Goal: Transaction & Acquisition: Purchase product/service

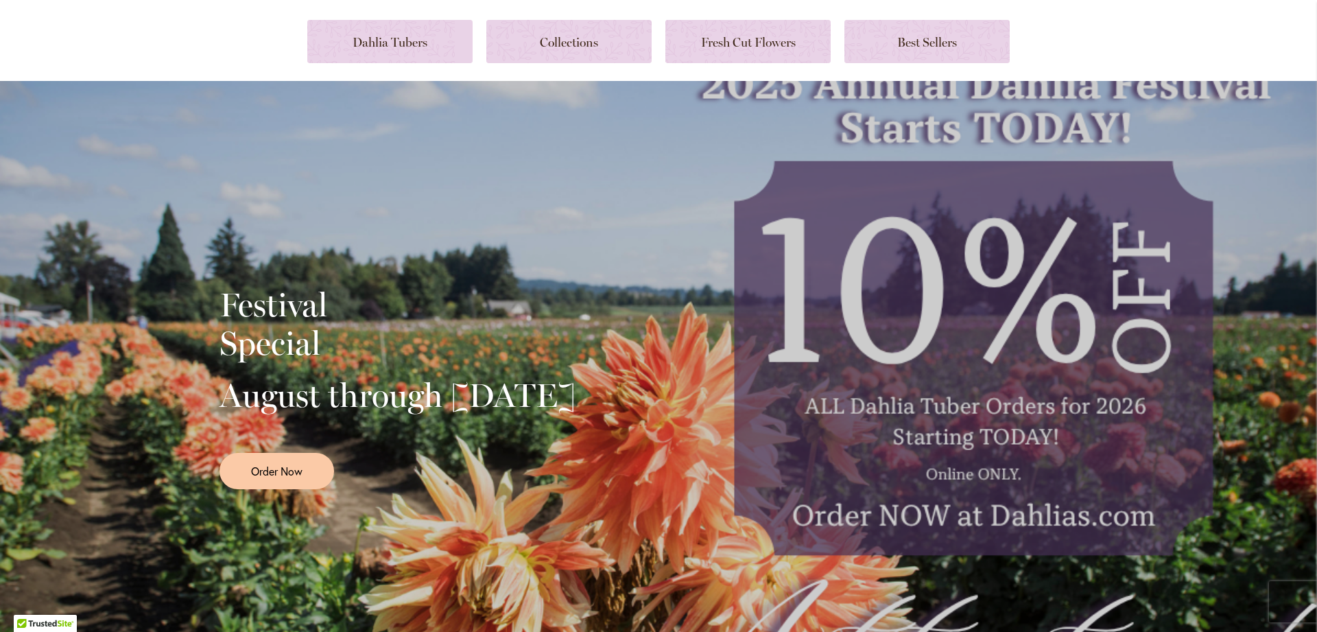
scroll to position [74, 0]
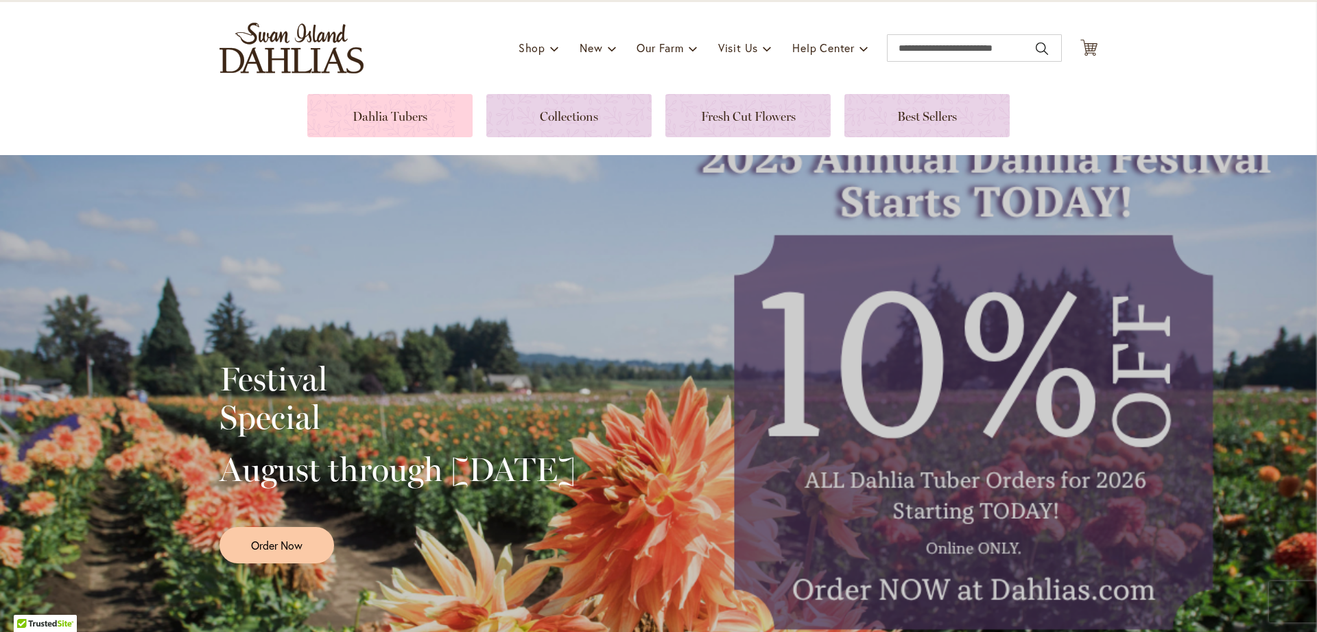
click at [434, 113] on link at bounding box center [389, 115] width 165 height 43
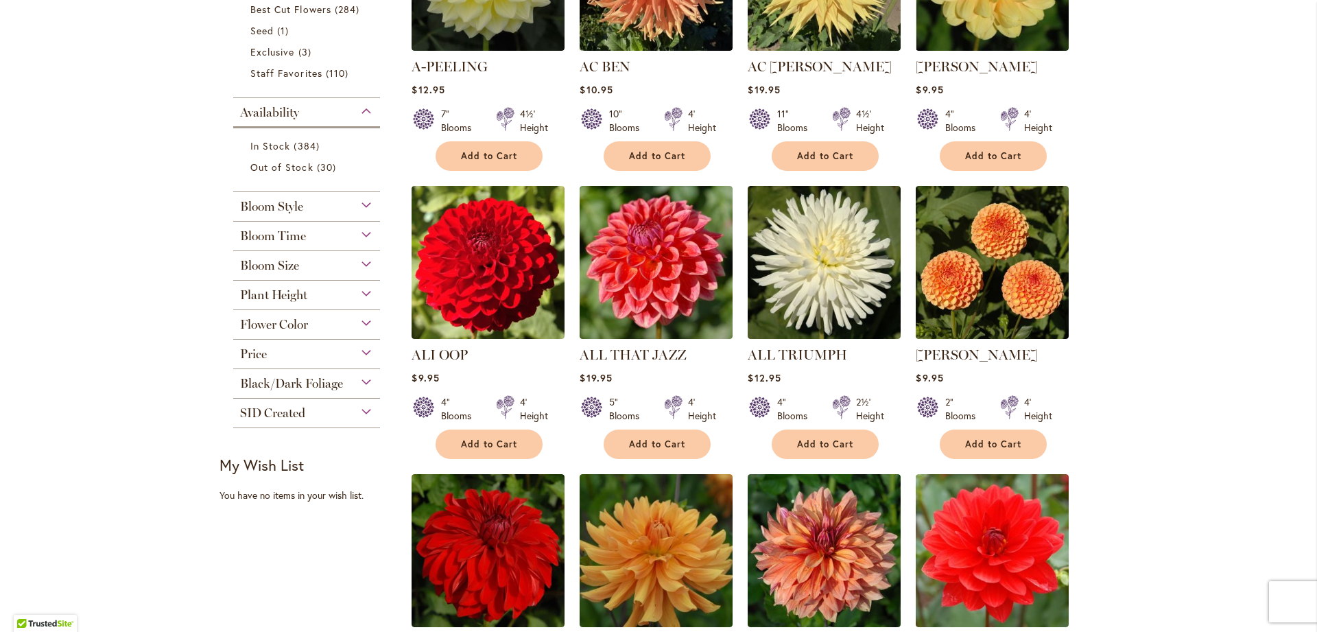
scroll to position [371, 0]
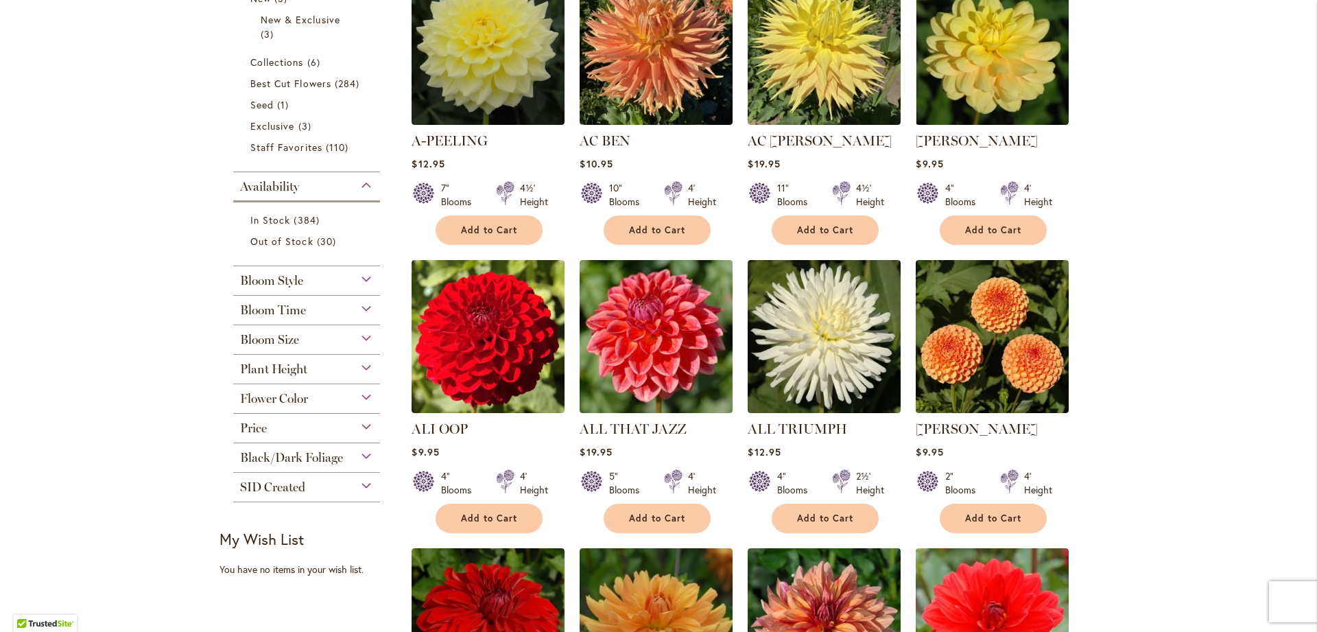
click at [319, 345] on div "Bloom Size" at bounding box center [306, 336] width 147 height 22
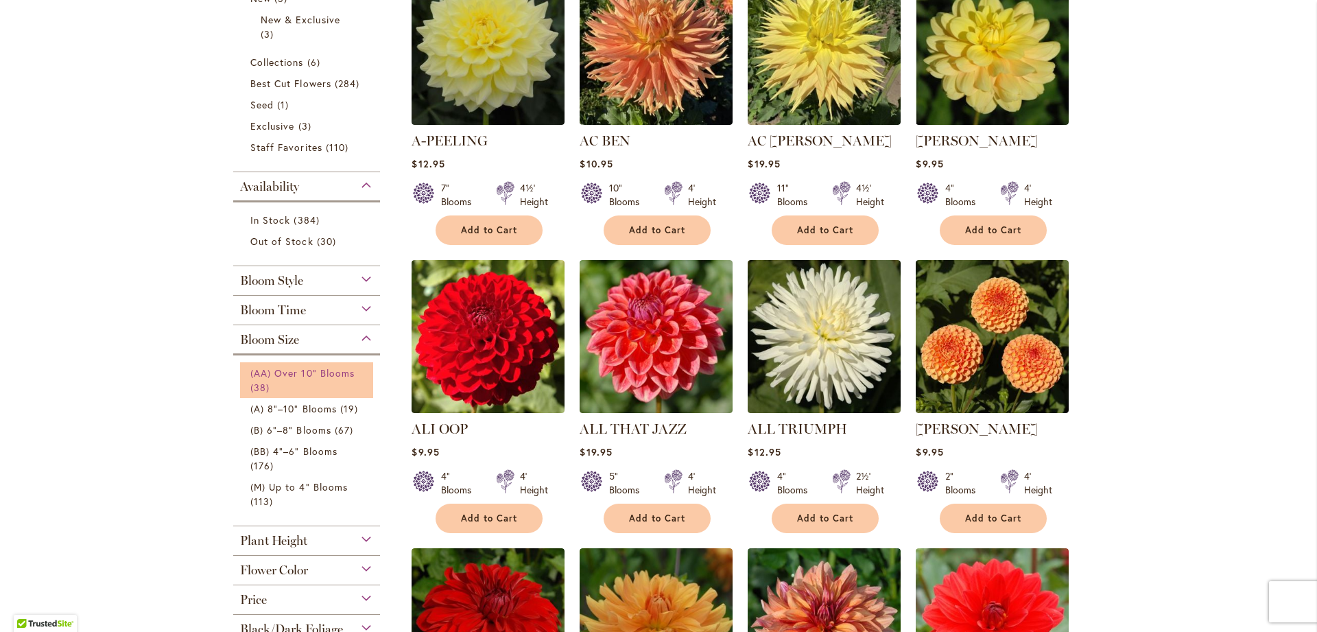
click at [327, 371] on span "(AA) Over 10" Blooms" at bounding box center [302, 372] width 104 height 13
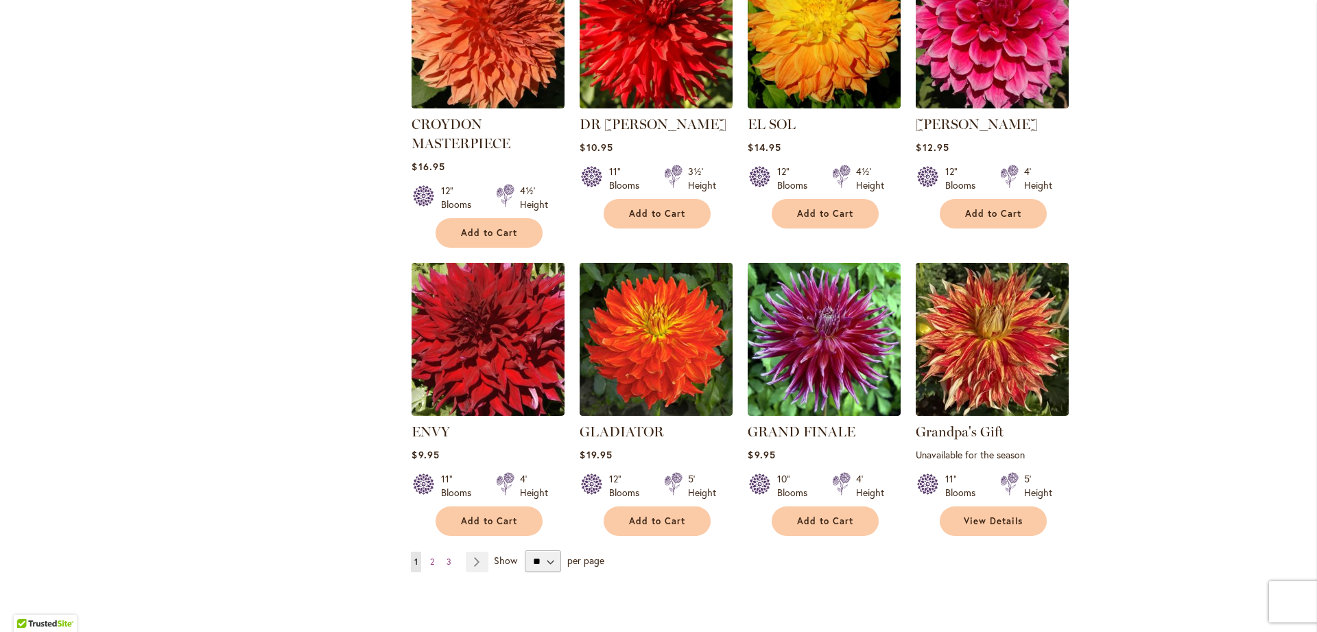
scroll to position [815, 0]
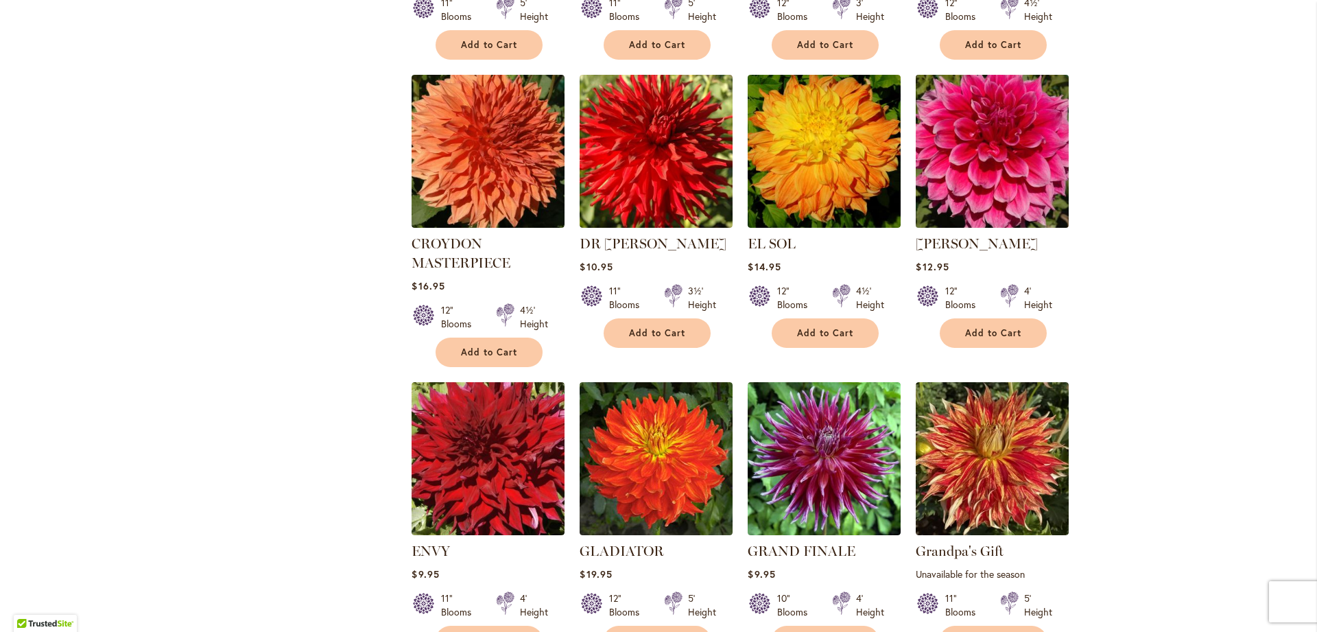
click at [1031, 174] on img at bounding box center [993, 151] width 161 height 161
